Goal: Check status: Check status

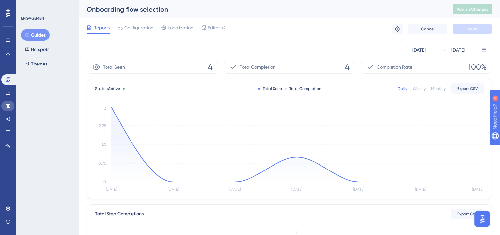
click at [9, 108] on icon at bounding box center [7, 105] width 5 height 5
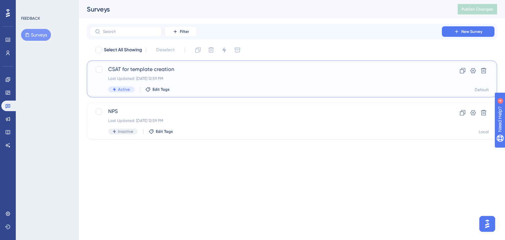
click at [210, 78] on div "Last Updated: Jul 22 2025, 12:59 PM" at bounding box center [265, 78] width 315 height 5
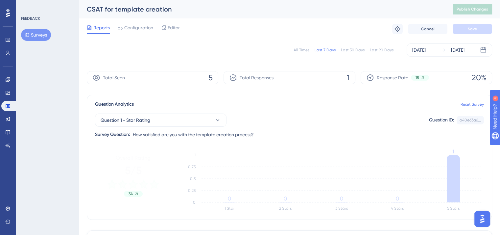
click at [303, 50] on div "All Times" at bounding box center [302, 49] width 16 height 5
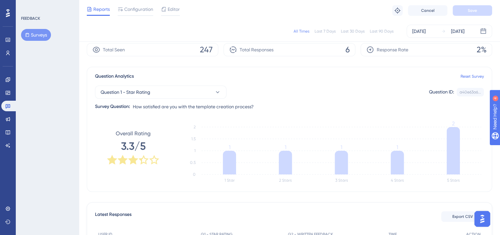
scroll to position [164, 0]
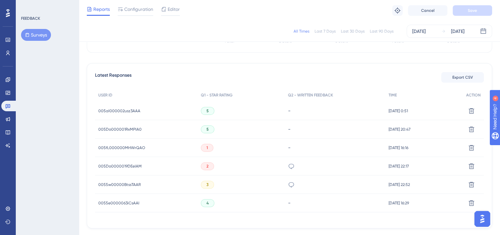
click at [132, 110] on span "005al000002usz3AAA" at bounding box center [119, 110] width 42 height 5
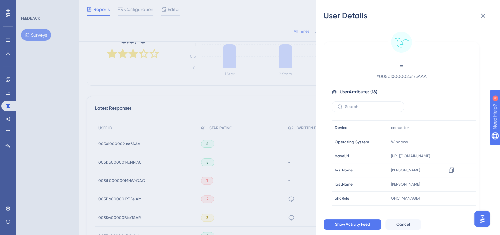
scroll to position [91, 0]
click at [482, 16] on icon at bounding box center [483, 16] width 8 height 8
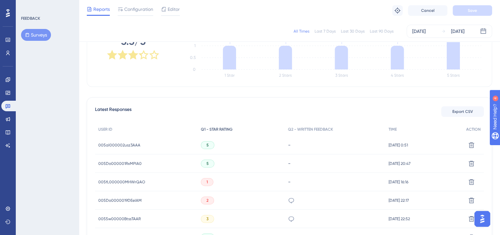
scroll to position [164, 0]
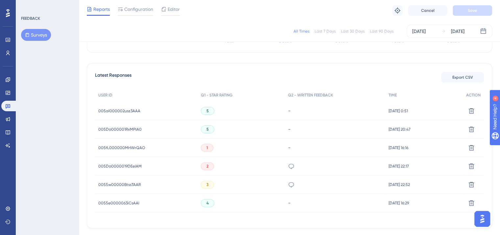
click at [130, 112] on span "005al000002usz3AAA" at bounding box center [119, 110] width 42 height 5
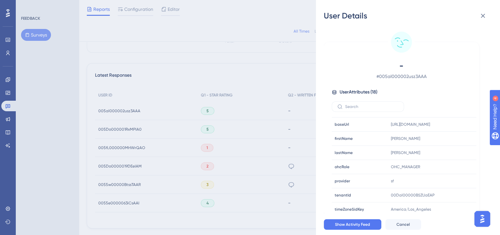
scroll to position [157, 0]
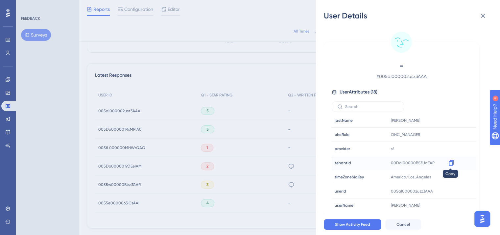
click at [453, 161] on icon at bounding box center [451, 163] width 5 height 6
click at [485, 18] on icon at bounding box center [483, 16] width 8 height 8
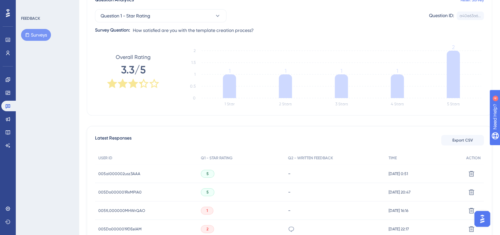
scroll to position [0, 0]
